Goal: Find specific page/section: Find specific page/section

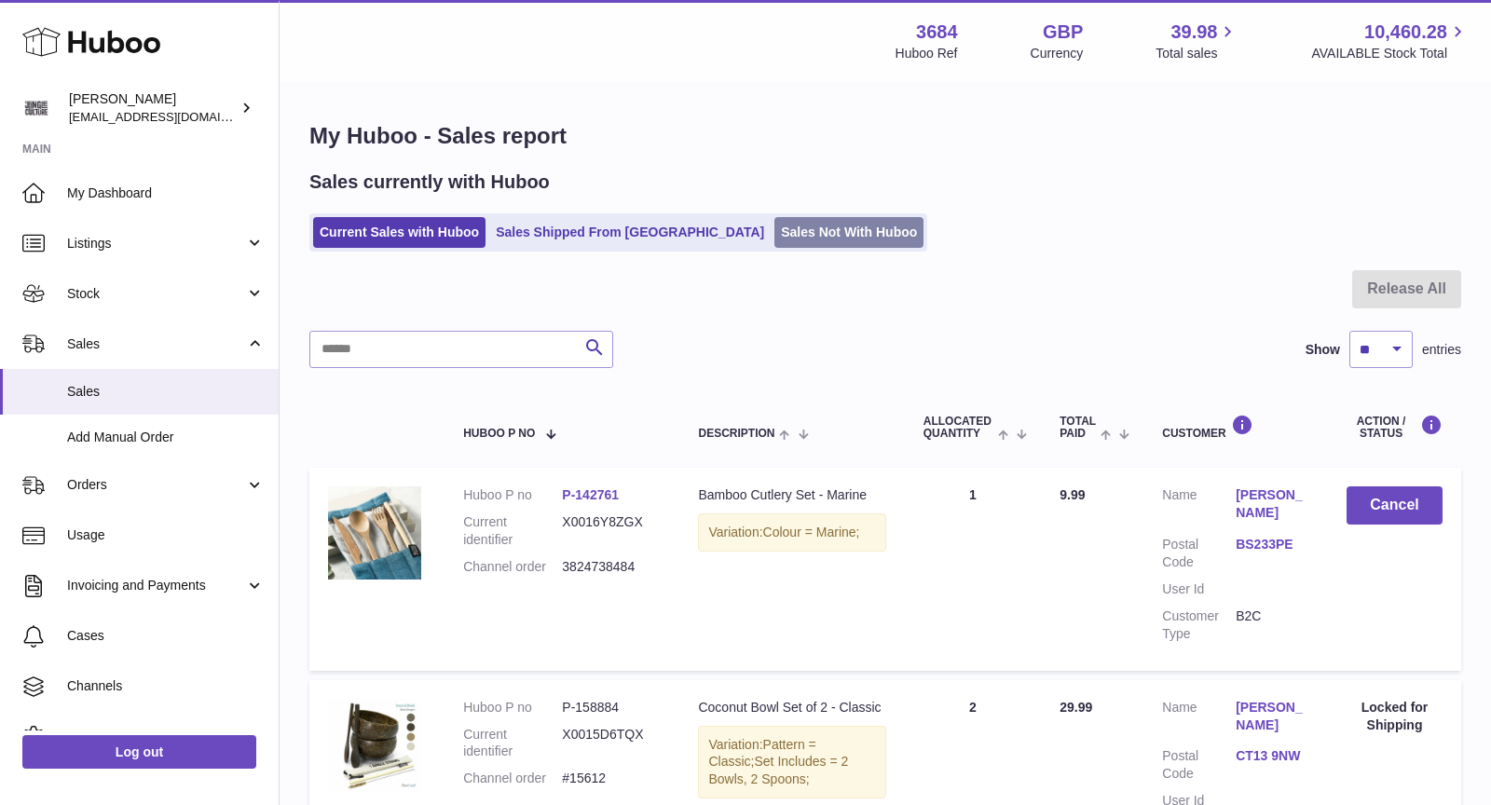
click at [775, 230] on link "Sales Not With Huboo" at bounding box center [849, 232] width 149 height 31
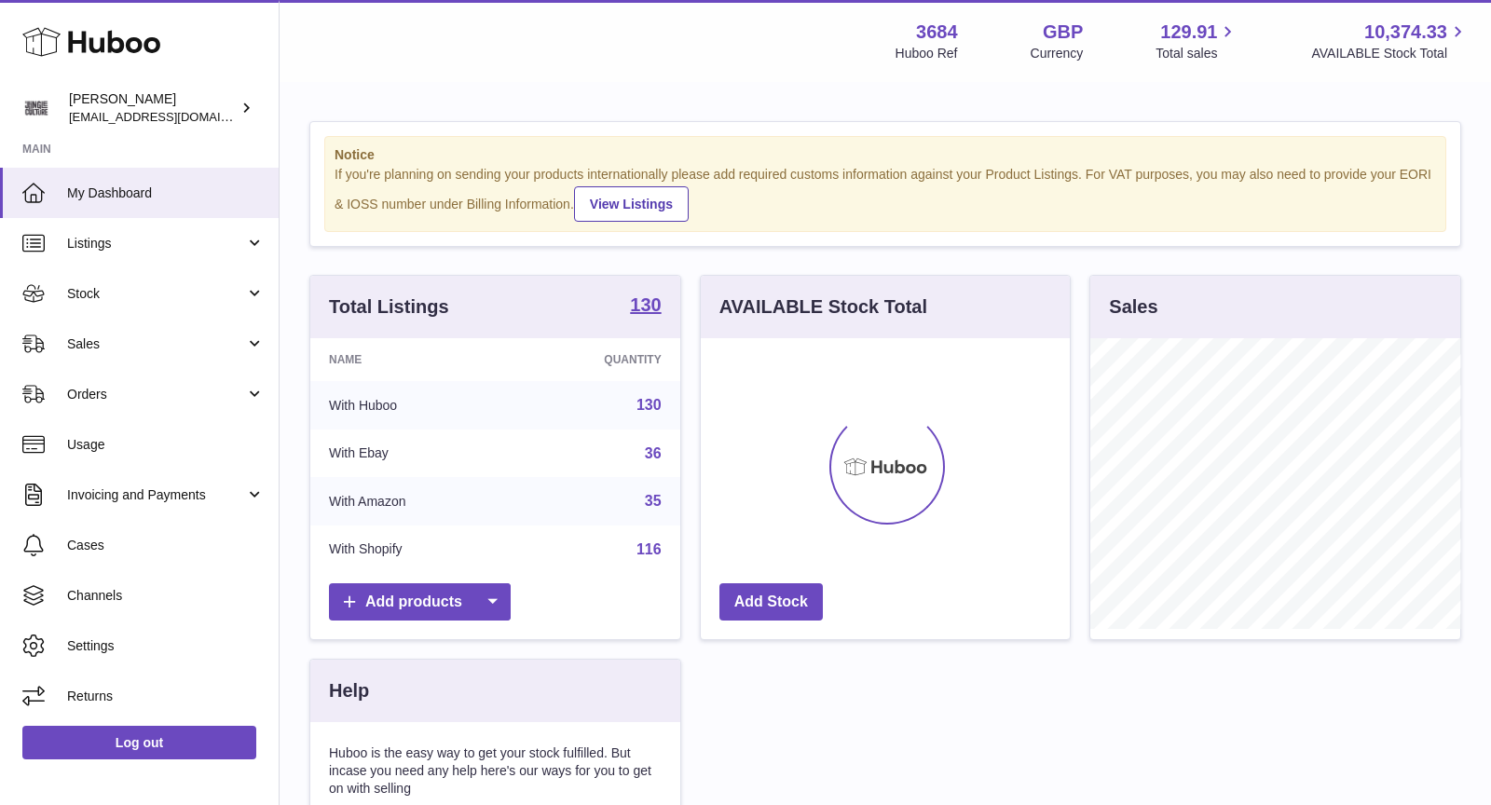
scroll to position [290, 370]
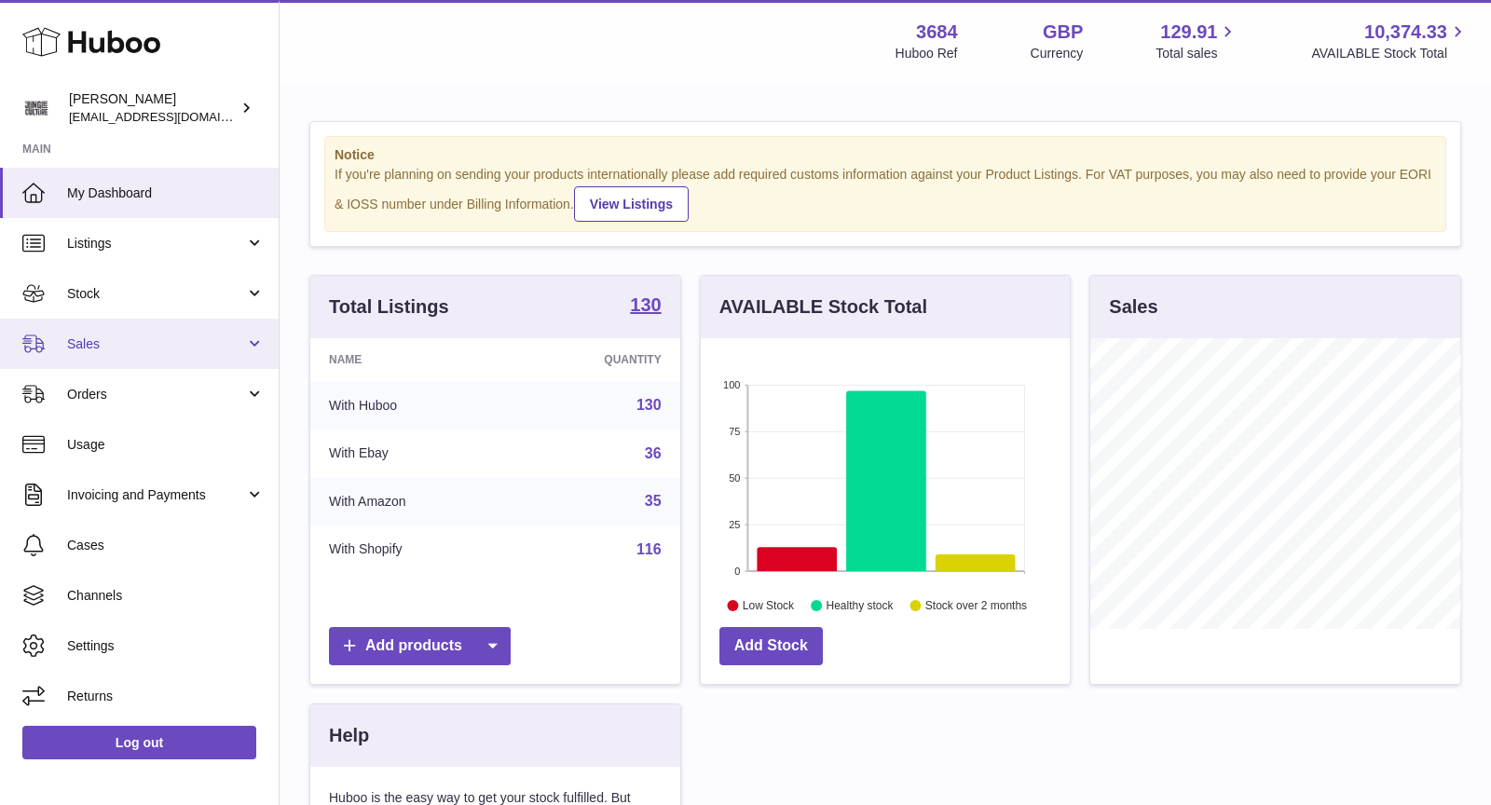
click at [137, 349] on span "Sales" at bounding box center [156, 345] width 178 height 18
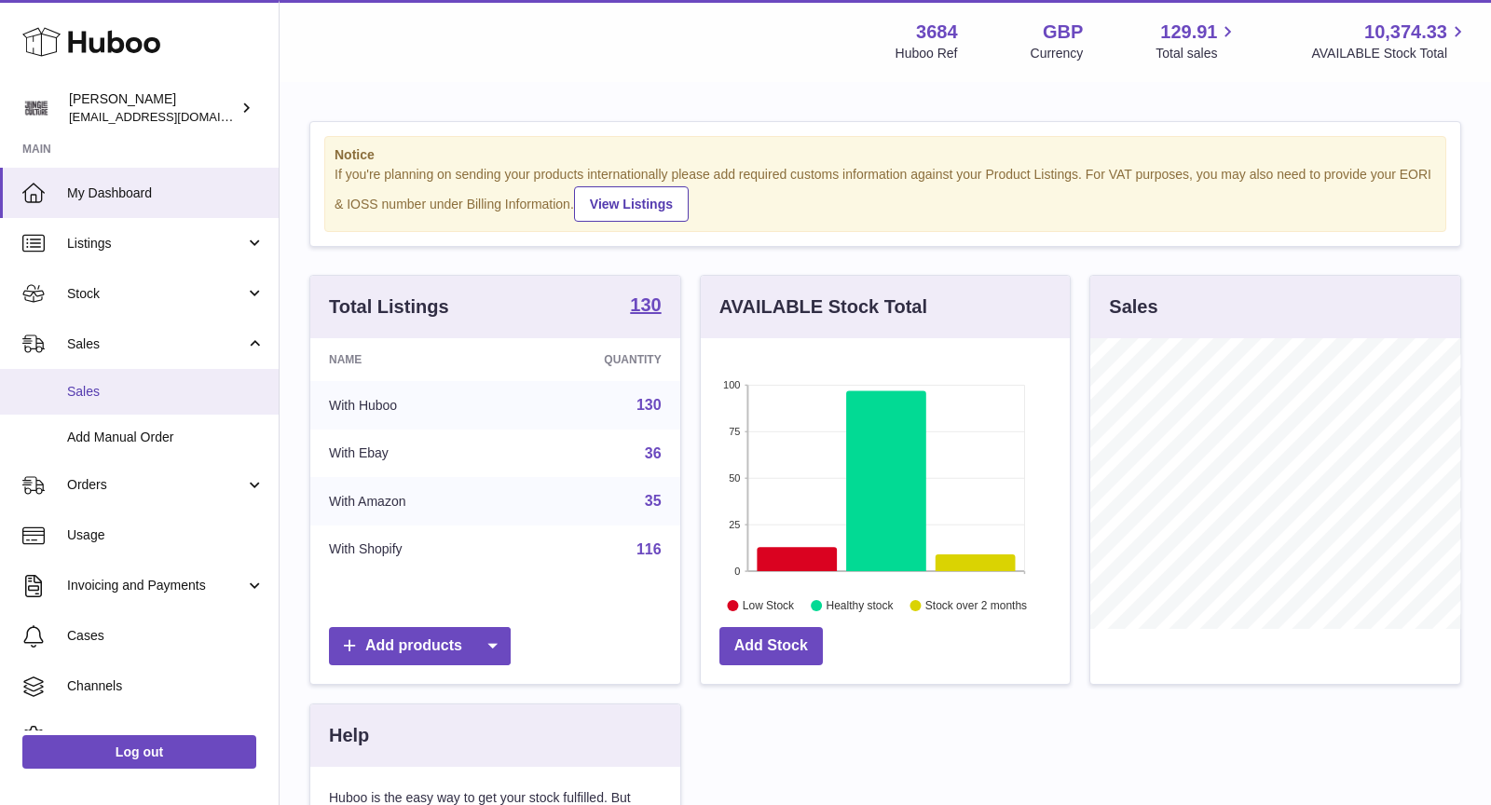
click at [136, 381] on link "Sales" at bounding box center [139, 392] width 279 height 46
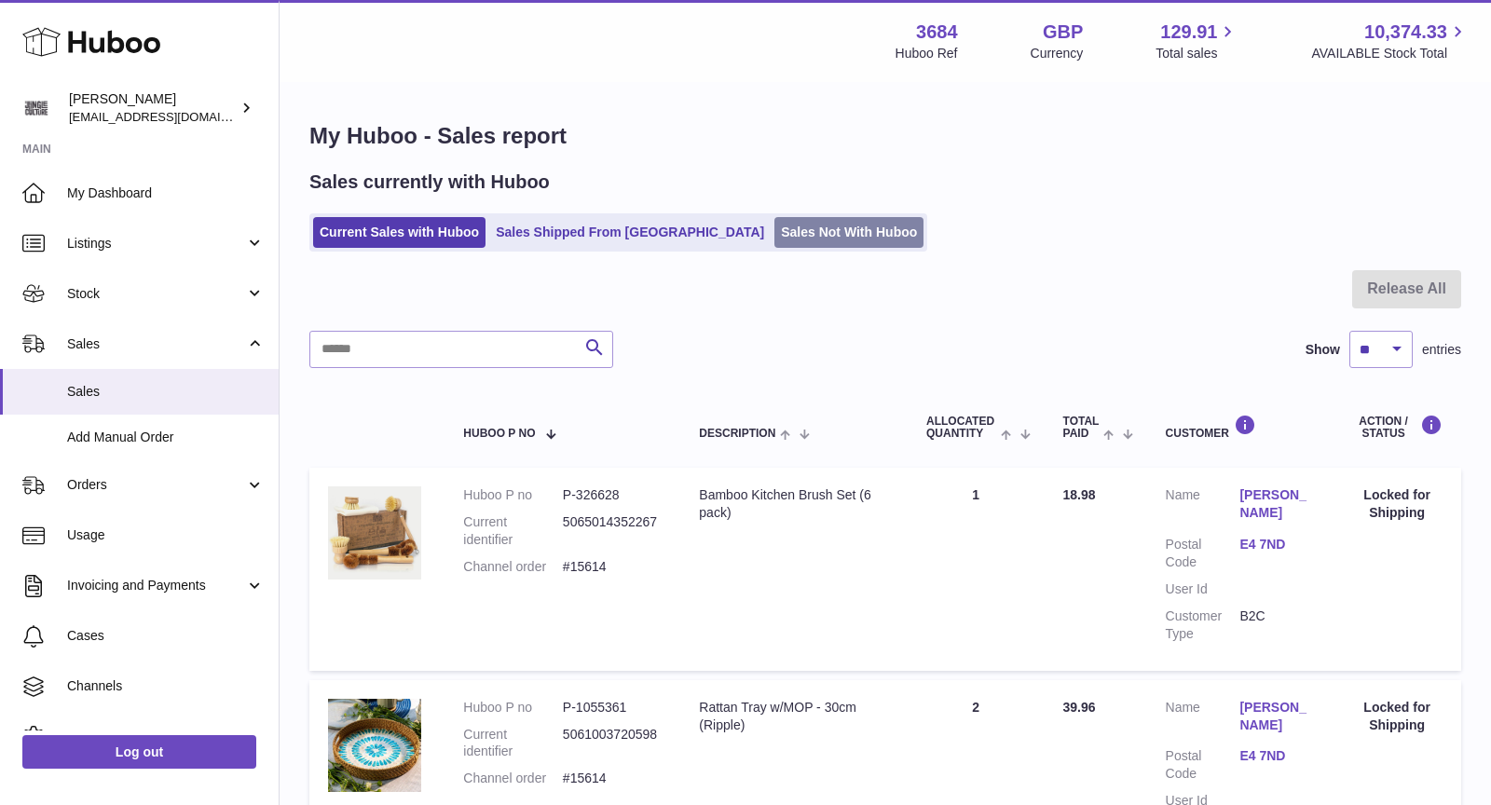
click at [775, 233] on link "Sales Not With Huboo" at bounding box center [849, 232] width 149 height 31
